Goal: Check status: Check status

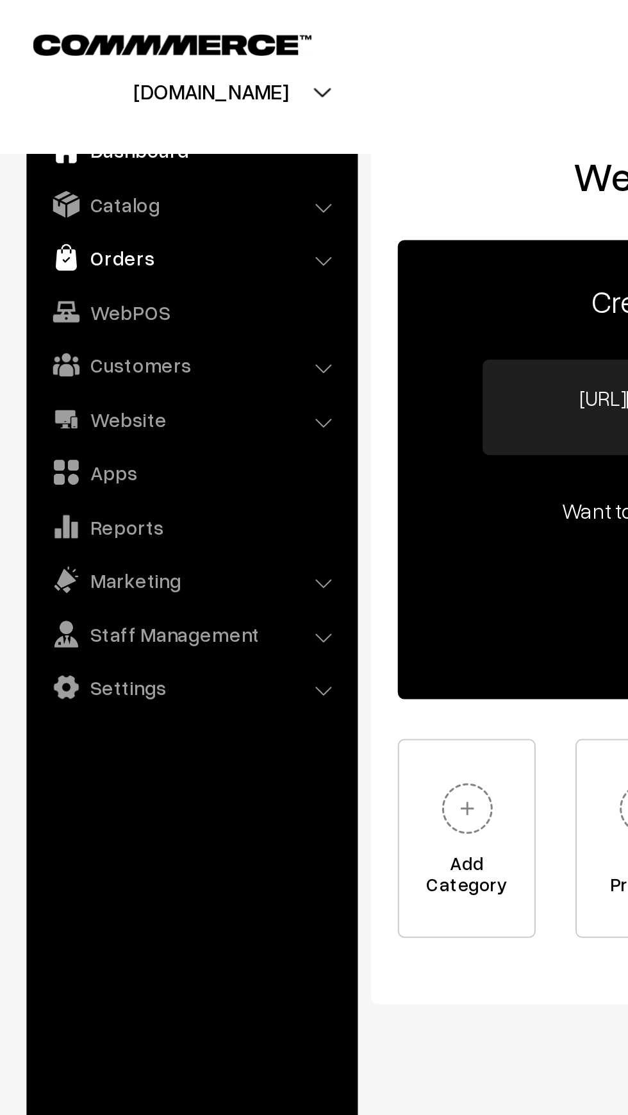
click at [29, 126] on img at bounding box center [32, 124] width 13 height 13
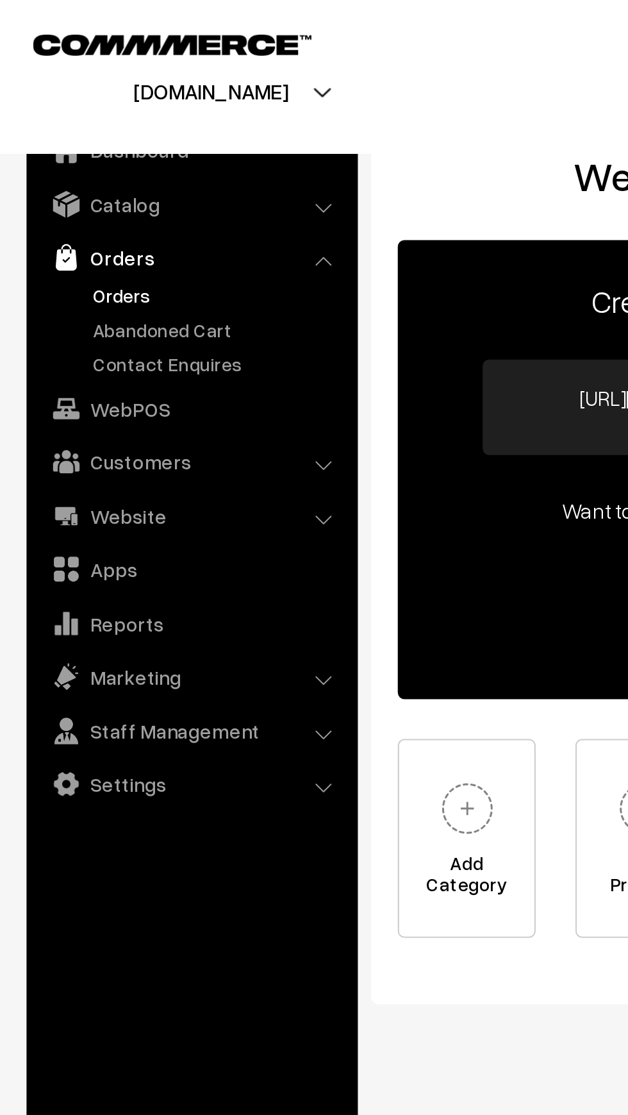
click at [49, 141] on link "Orders" at bounding box center [105, 142] width 127 height 13
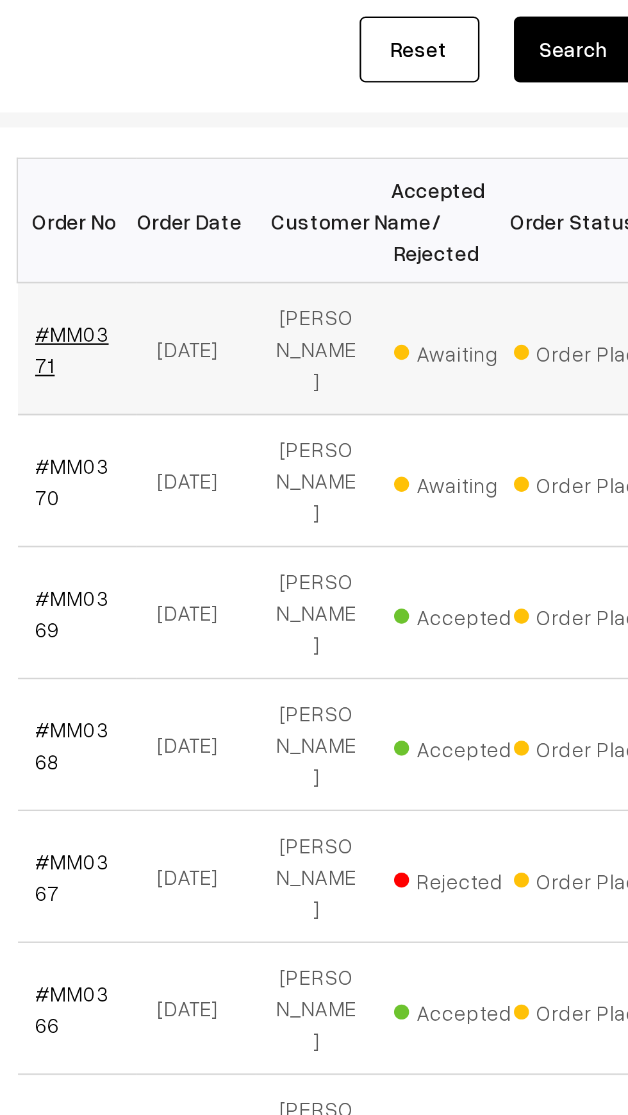
click at [211, 336] on link "#MM0371" at bounding box center [216, 347] width 31 height 24
